Goal: Transaction & Acquisition: Purchase product/service

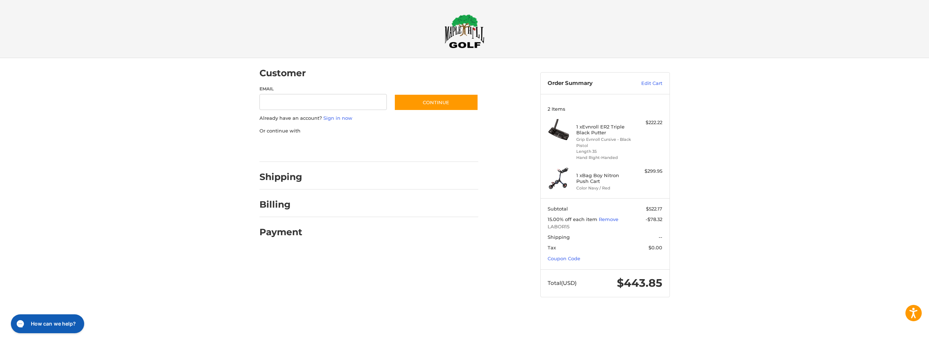
click at [458, 36] on img at bounding box center [465, 31] width 40 height 34
